Goal: Information Seeking & Learning: Check status

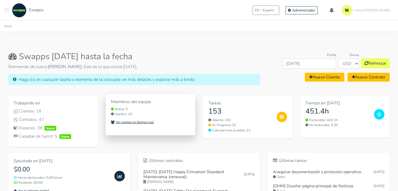
click at [140, 121] on small "Ver equipo en tiempo real" at bounding box center [132, 122] width 43 height 5
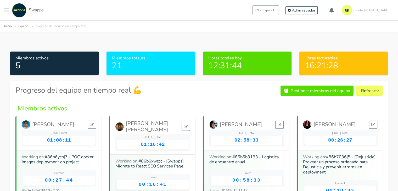
click at [5, 12] on span "Toggle navigation menu" at bounding box center [6, 12] width 5 height 1
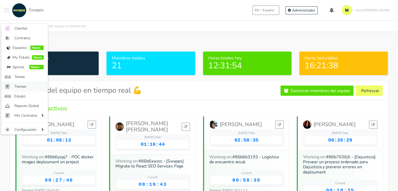
click at [26, 84] on span "Tiempo" at bounding box center [28, 86] width 29 height 5
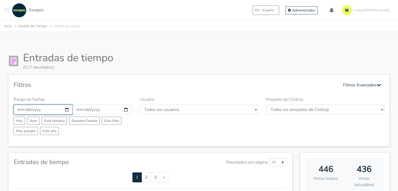
click at [66, 109] on input "2025-10-01" at bounding box center [43, 110] width 59 height 10
type input "[DATE]"
click at [127, 110] on input "2025-10-31" at bounding box center [102, 110] width 59 height 10
click at [126, 108] on input "[DATE]" at bounding box center [102, 110] width 59 height 10
type input "[DATE]"
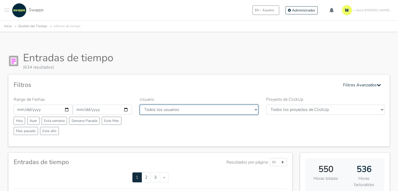
click at [180, 110] on select "Todos los usuarios [PERSON_NAME] [PERSON_NAME] [GEOGRAPHIC_DATA] Swapps Tech [P…" at bounding box center [199, 110] width 118 height 10
select select "6"
click at [140, 105] on select "Todos los usuarios Andres Cristian Mateo Angie Diego Swapps Tech Alejandra Tati…" at bounding box center [199, 110] width 118 height 10
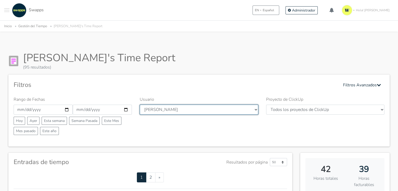
click at [194, 112] on select "Todos los usuarios Andres Cristian Mateo Angie Diego Swapps Tech Alejandra Tati…" at bounding box center [199, 110] width 118 height 10
select select "33"
click at [140, 105] on select "Todos los usuarios Andres Cristian Mateo Angie Diego Swapps Tech Alejandra Tati…" at bounding box center [199, 110] width 118 height 10
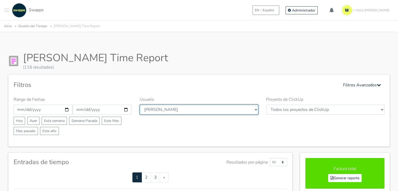
click at [186, 110] on select "Todos los usuarios Andres Cristian Mateo Angie Diego Swapps Tech Alejandra Tati…" at bounding box center [199, 110] width 118 height 10
select select "26"
click at [140, 105] on select "Todos los usuarios Andres Cristian Mateo Angie Diego Swapps Tech Alejandra Tati…" at bounding box center [199, 110] width 118 height 10
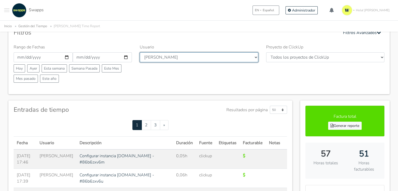
scroll to position [78, 0]
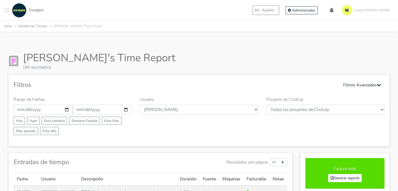
click at [7, 10] on button "Toggle navigation menu" at bounding box center [6, 10] width 5 height 14
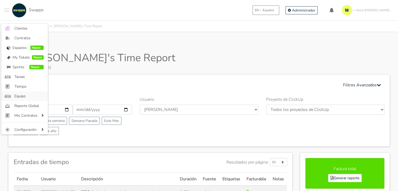
click at [30, 95] on span "Equipo" at bounding box center [28, 95] width 29 height 5
